Goal: Check status: Check status

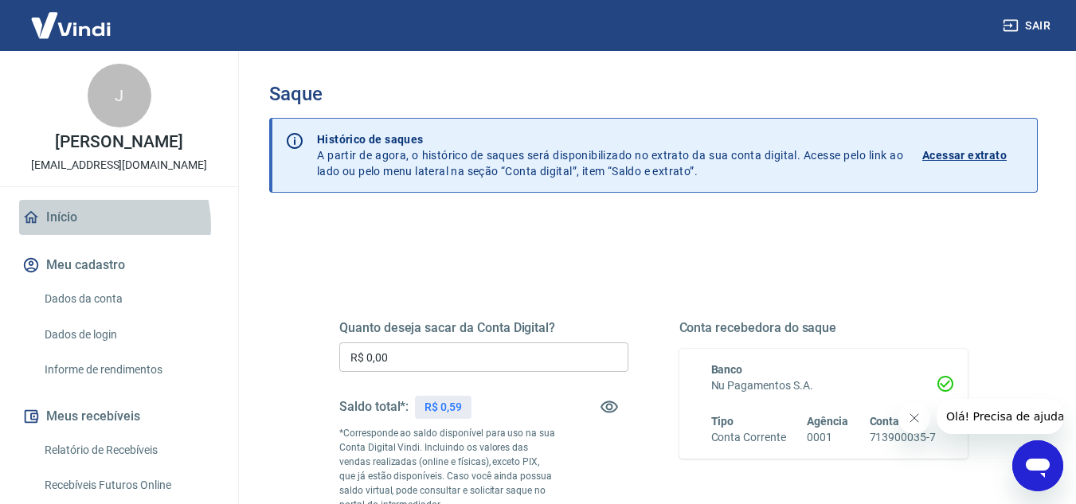
click at [96, 225] on link "Início" at bounding box center [119, 217] width 200 height 35
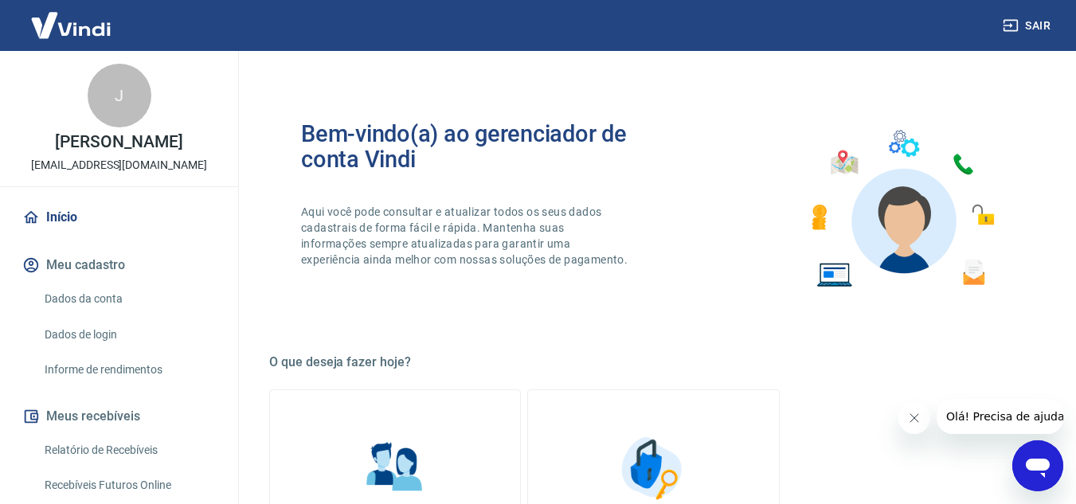
click at [48, 217] on link "Início" at bounding box center [119, 217] width 200 height 35
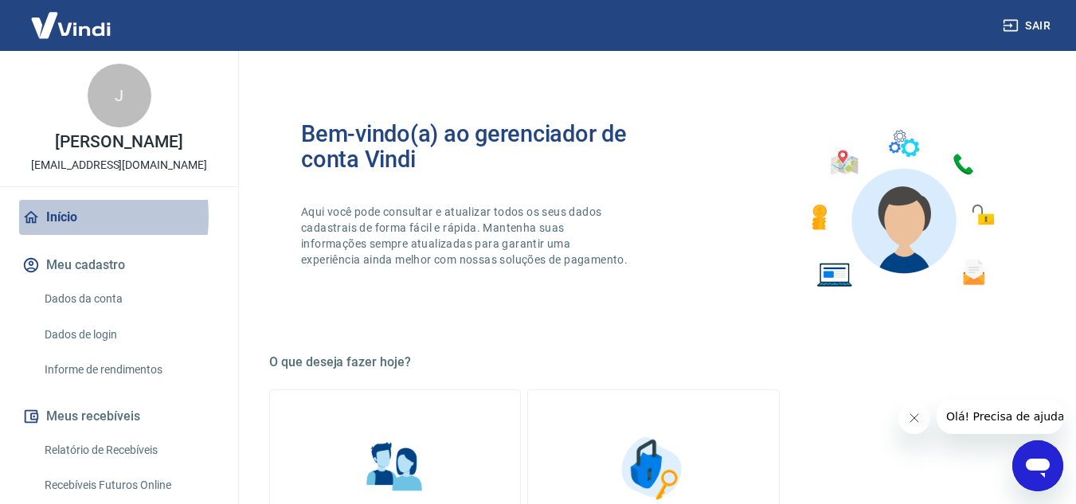
click at [48, 217] on link "Início" at bounding box center [119, 217] width 200 height 35
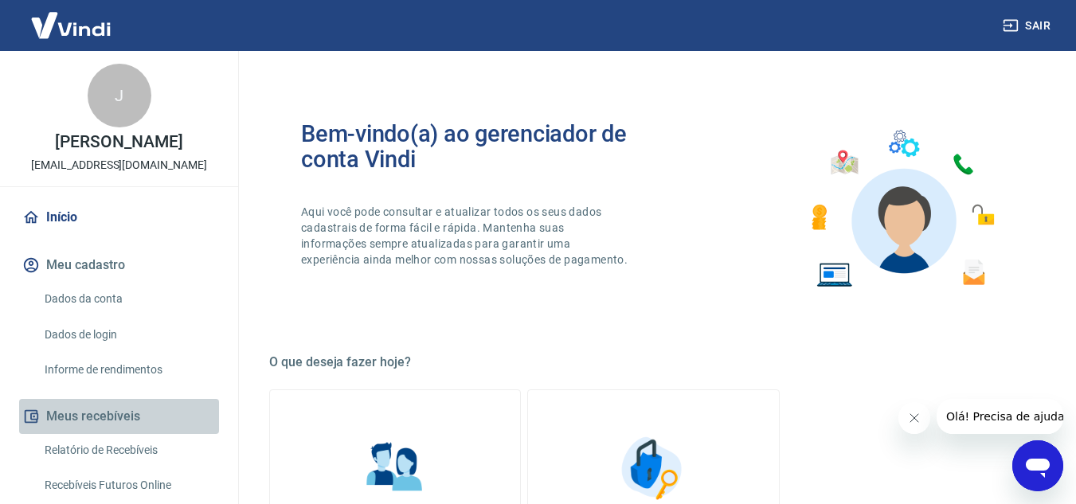
click at [132, 407] on button "Meus recebíveis" at bounding box center [119, 416] width 200 height 35
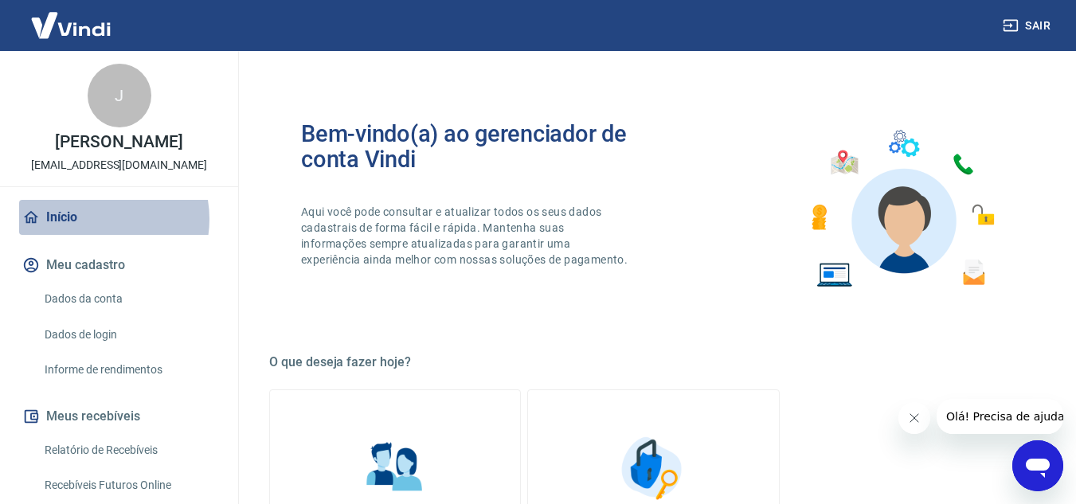
click at [93, 219] on link "Início" at bounding box center [119, 217] width 200 height 35
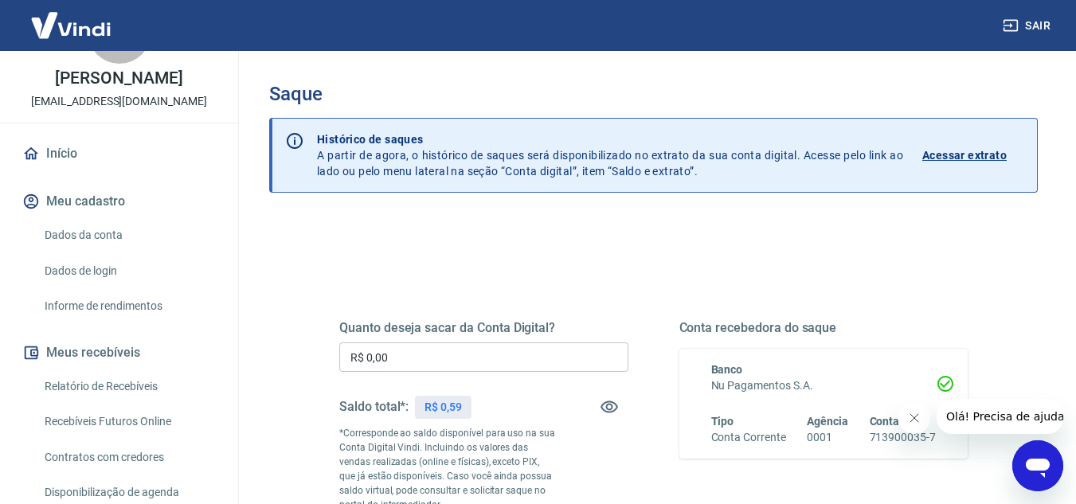
scroll to position [96, 0]
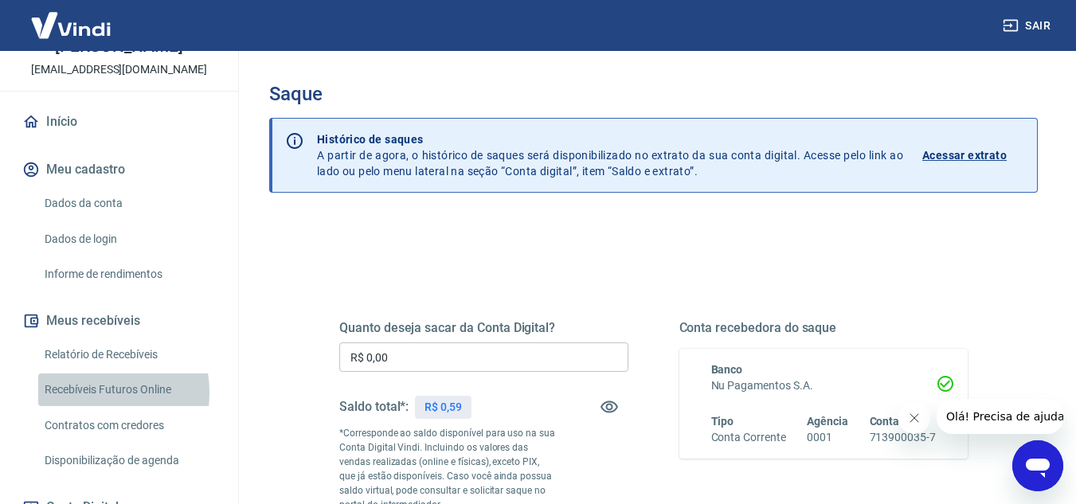
click at [85, 393] on link "Recebíveis Futuros Online" at bounding box center [128, 389] width 181 height 33
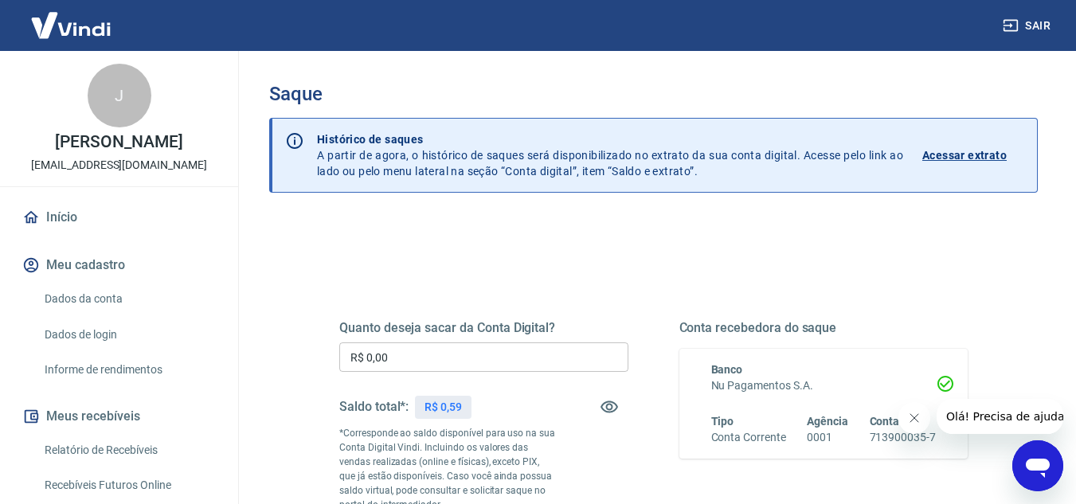
click at [93, 213] on link "Início" at bounding box center [119, 217] width 200 height 35
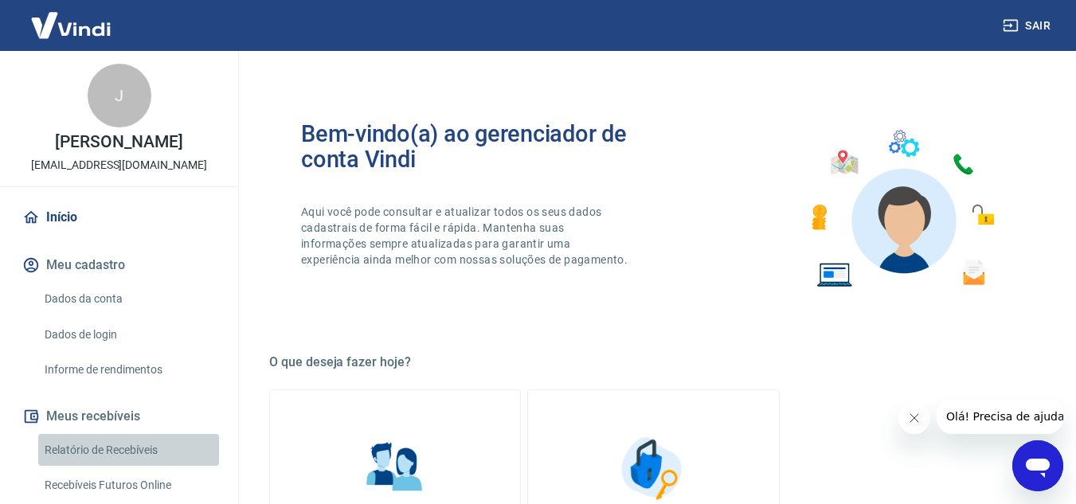
click at [144, 450] on link "Relatório de Recebíveis" at bounding box center [128, 450] width 181 height 33
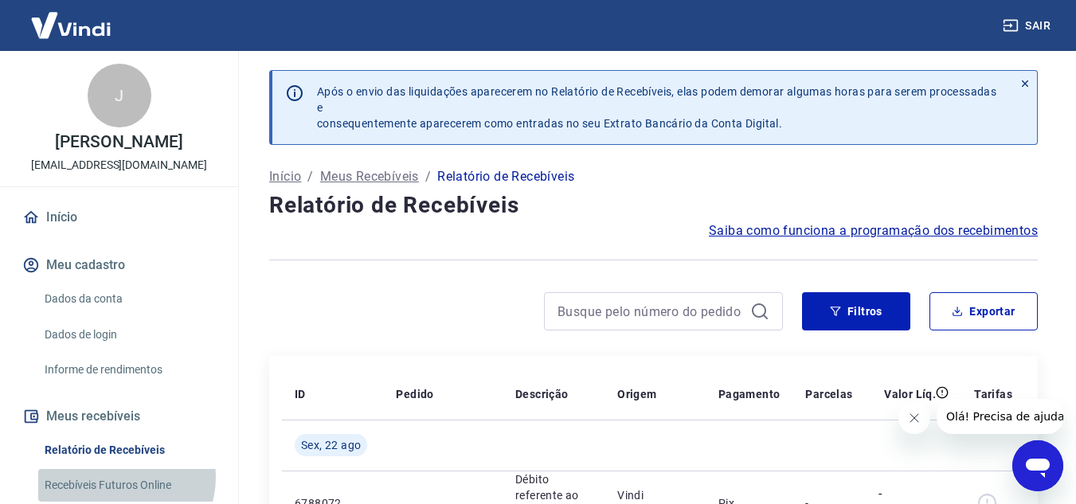
click at [125, 478] on link "Recebíveis Futuros Online" at bounding box center [128, 485] width 181 height 33
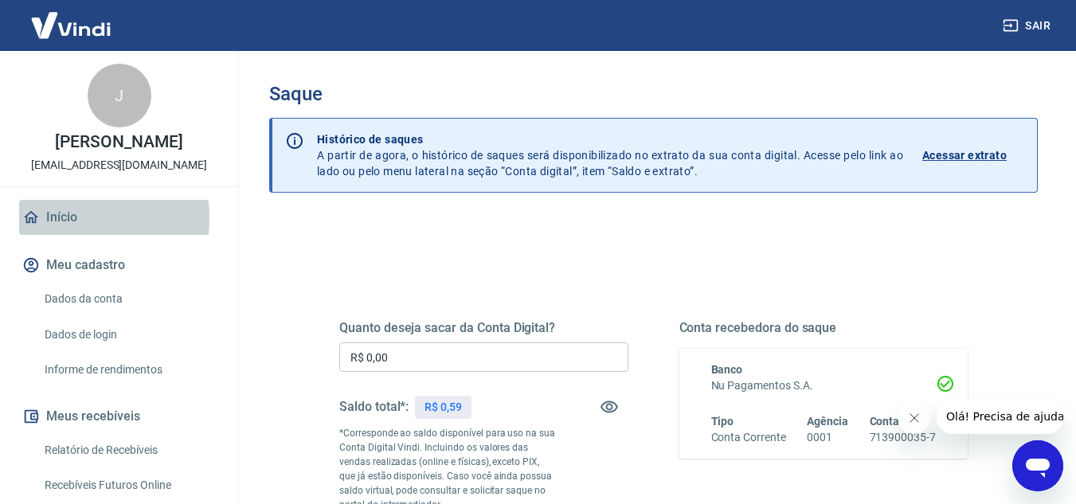
click at [62, 218] on link "Início" at bounding box center [119, 217] width 200 height 35
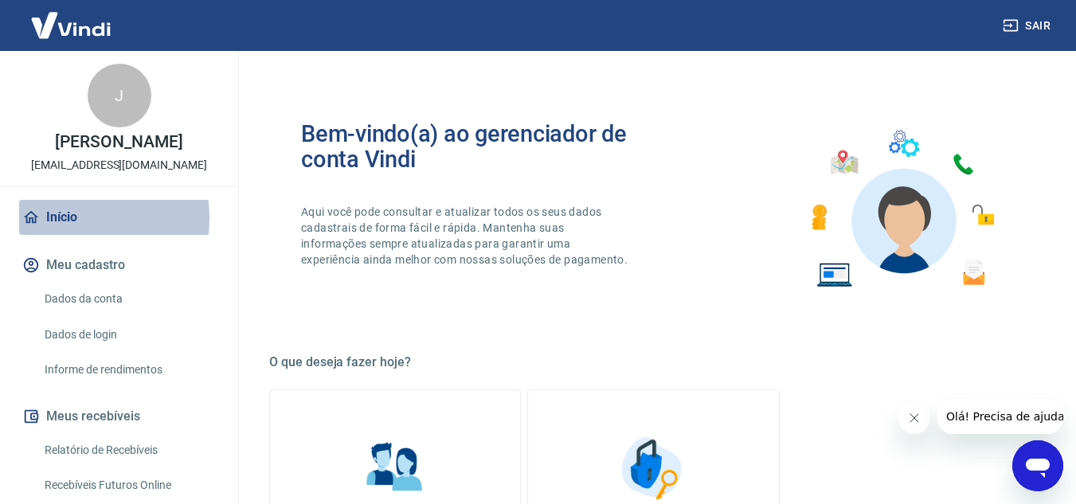
click at [62, 218] on link "Início" at bounding box center [119, 217] width 200 height 35
click at [112, 218] on link "Início" at bounding box center [119, 217] width 200 height 35
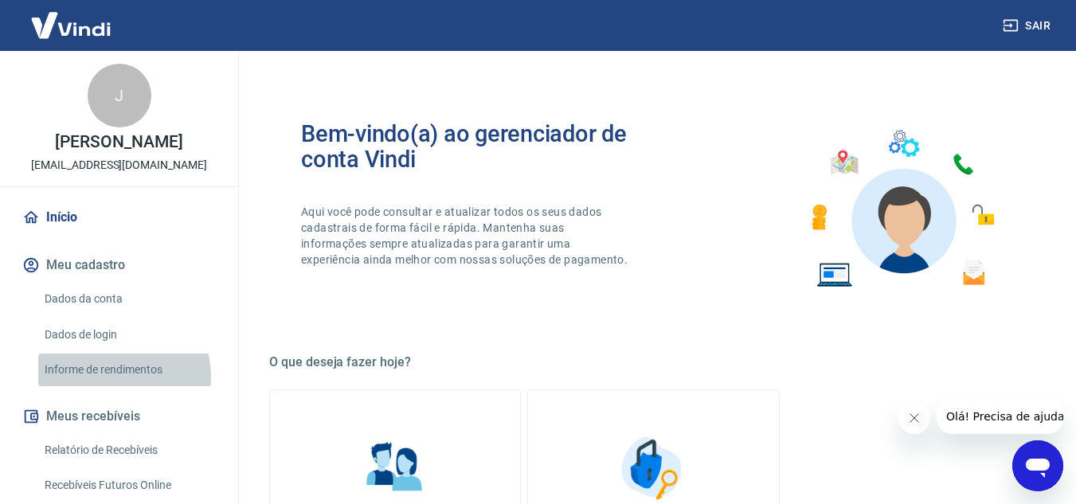
click at [116, 377] on link "Informe de rendimentos" at bounding box center [128, 370] width 181 height 33
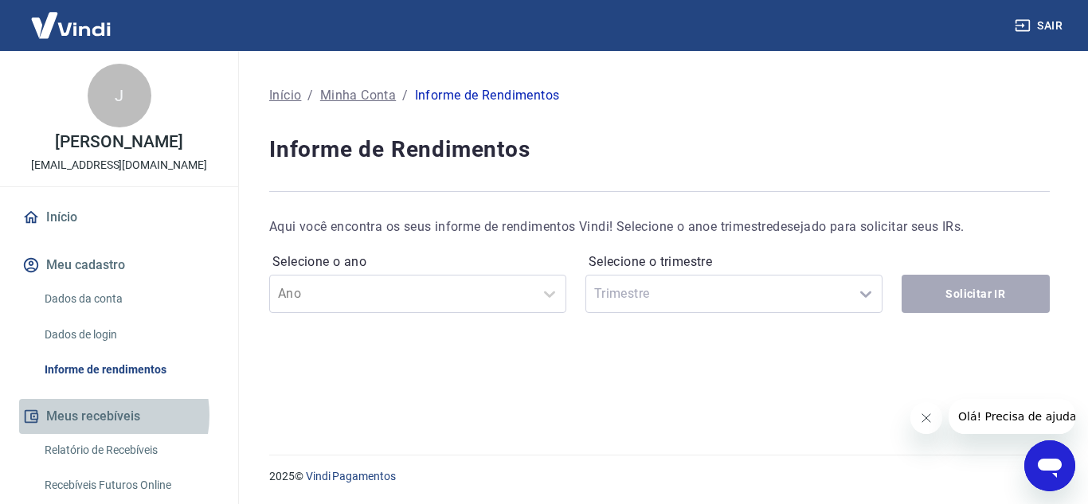
click at [101, 415] on button "Meus recebíveis" at bounding box center [119, 416] width 200 height 35
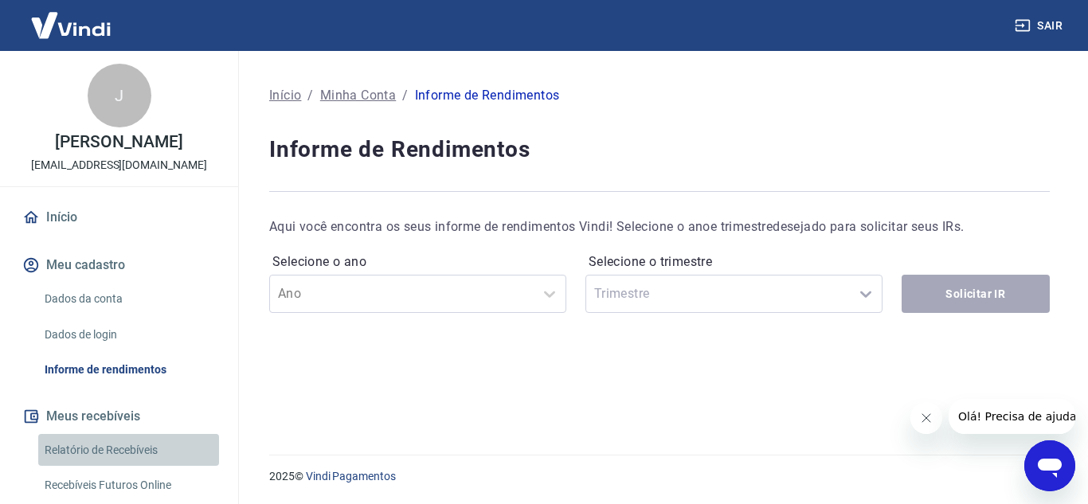
click at [131, 450] on link "Relatório de Recebíveis" at bounding box center [128, 450] width 181 height 33
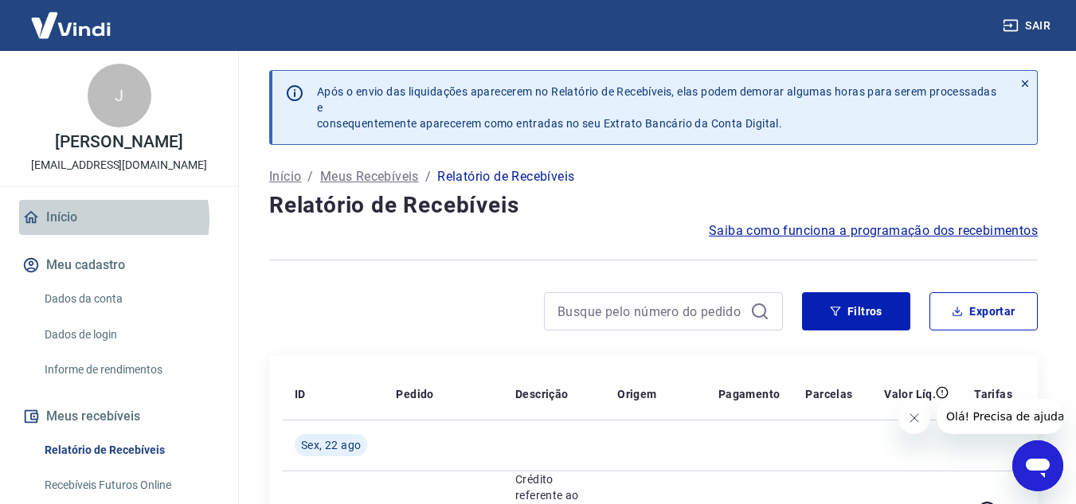
click at [97, 219] on link "Início" at bounding box center [119, 217] width 200 height 35
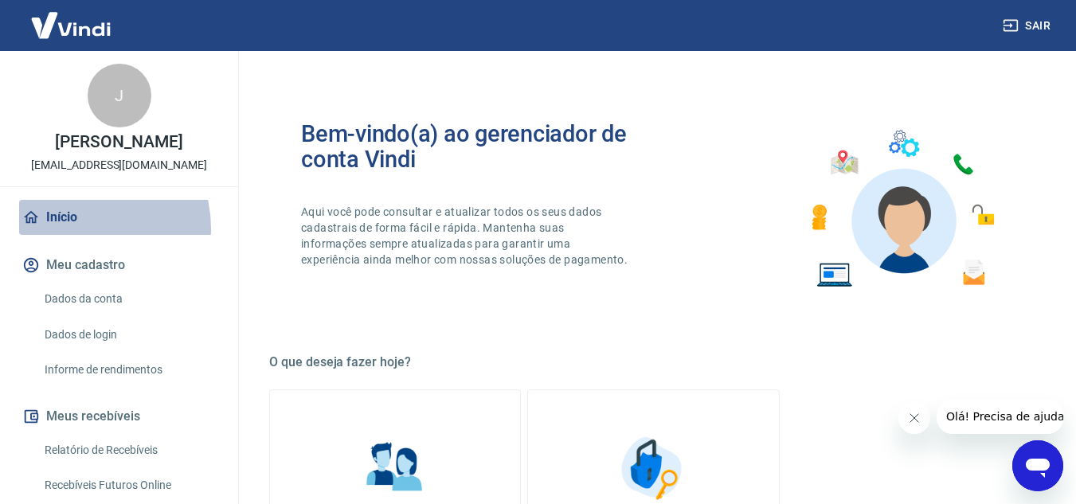
click at [79, 229] on link "Início" at bounding box center [119, 217] width 200 height 35
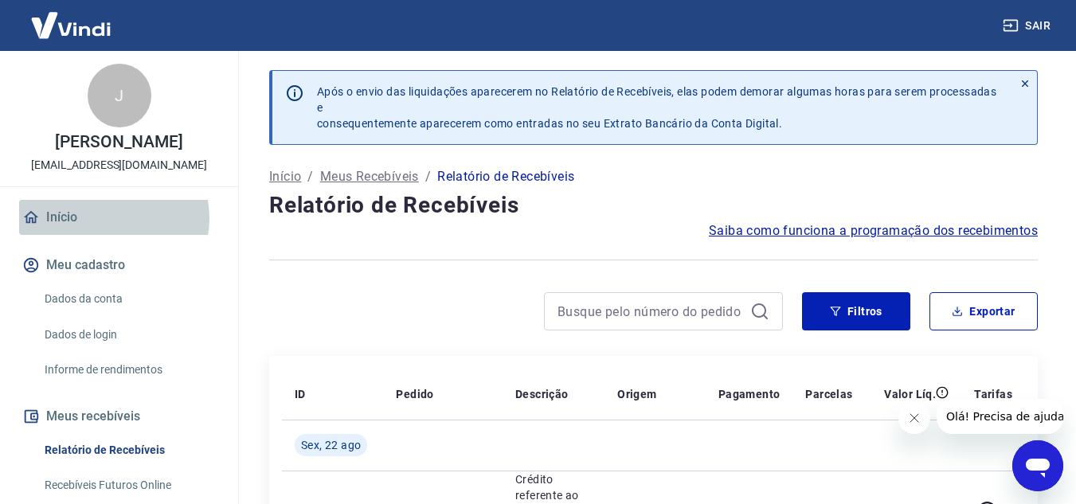
click at [111, 218] on link "Início" at bounding box center [119, 217] width 200 height 35
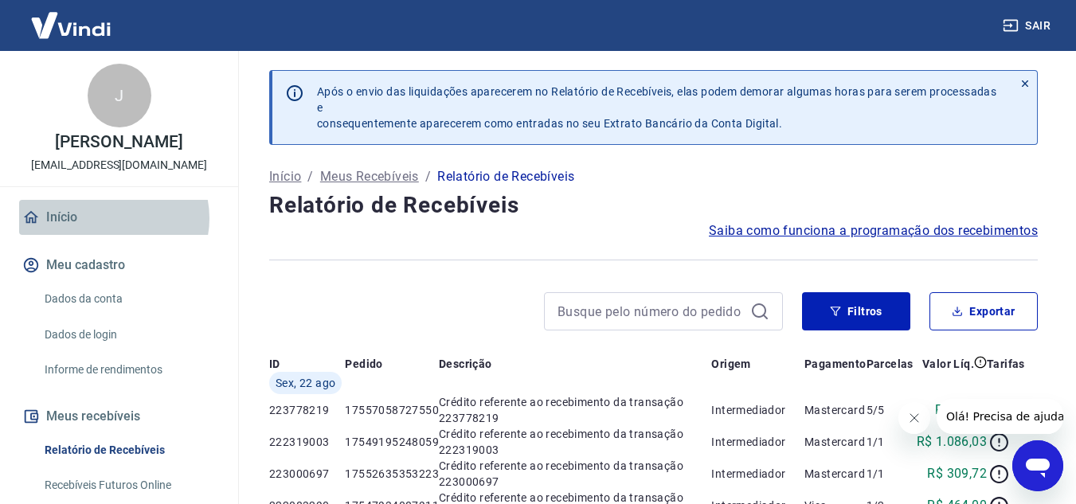
click at [111, 218] on link "Início" at bounding box center [119, 217] width 200 height 35
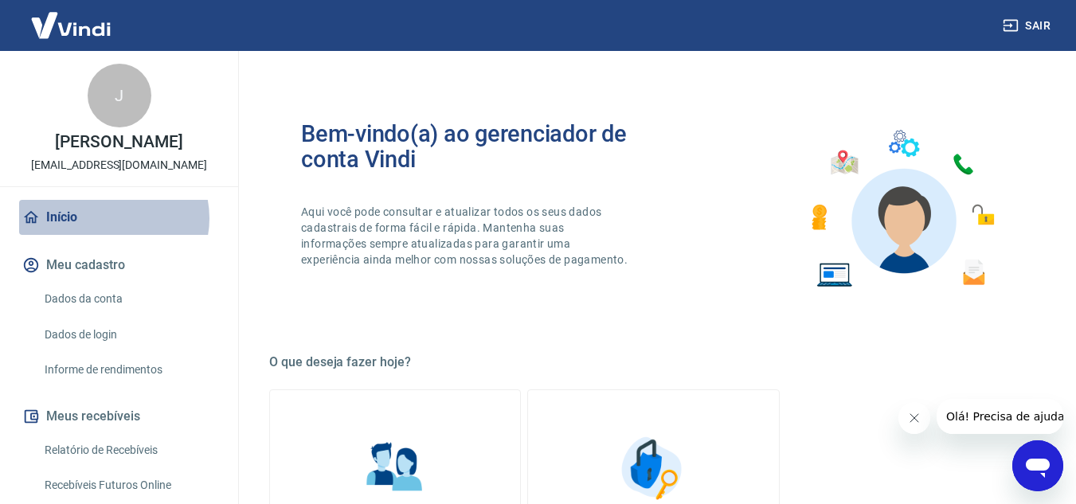
click at [111, 218] on link "Início" at bounding box center [119, 217] width 200 height 35
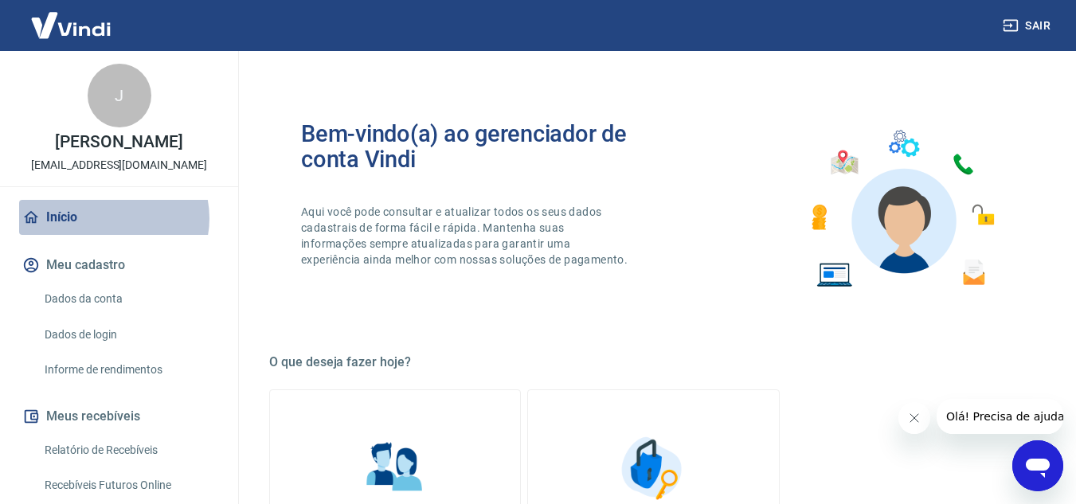
click at [111, 218] on link "Início" at bounding box center [119, 217] width 200 height 35
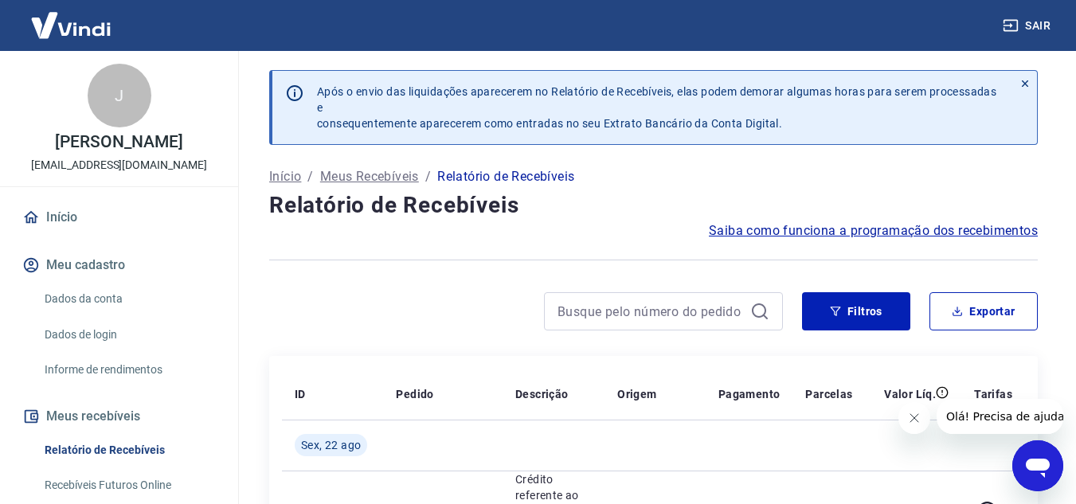
click at [119, 449] on link "Relatório de Recebíveis" at bounding box center [128, 450] width 181 height 33
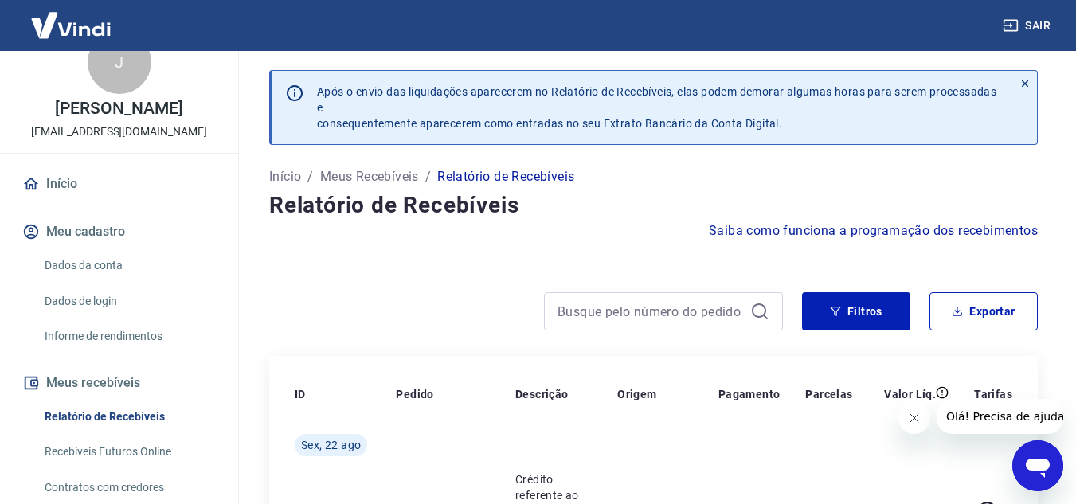
scroll to position [64, 0]
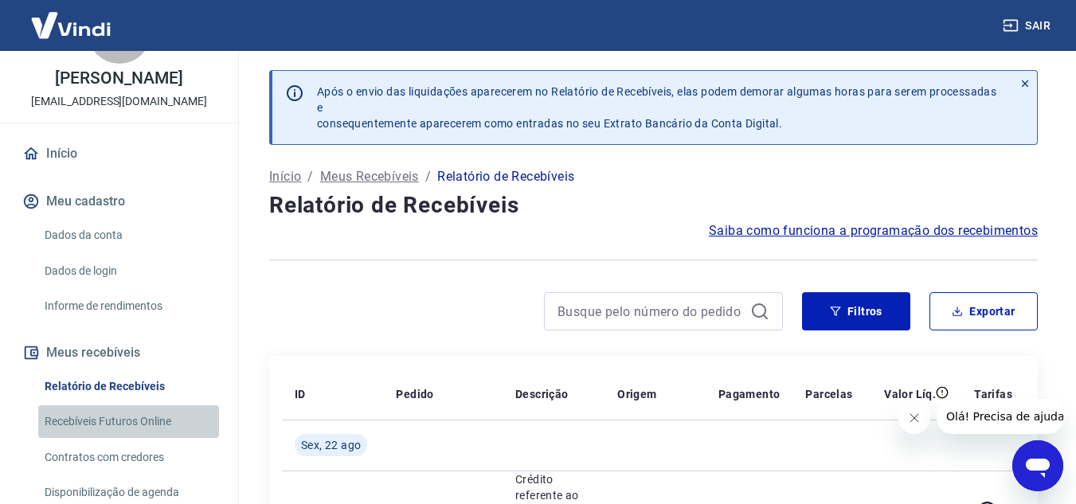
click at [138, 424] on link "Recebíveis Futuros Online" at bounding box center [128, 421] width 181 height 33
